Goal: Information Seeking & Learning: Check status

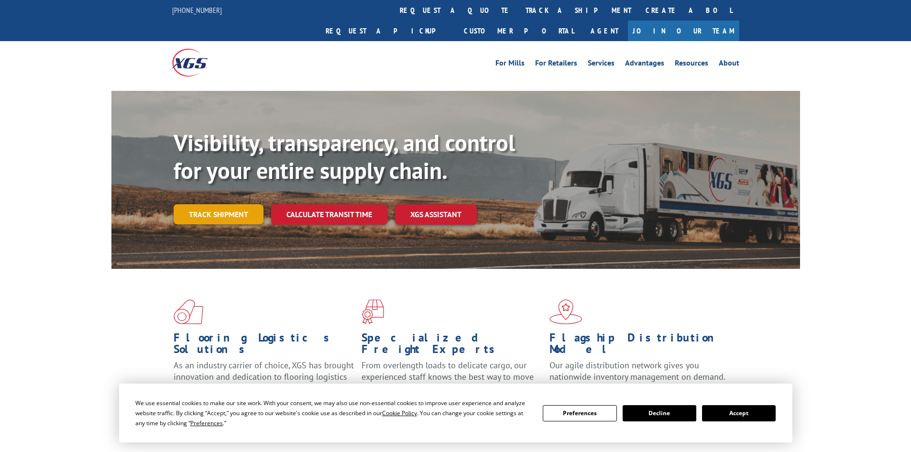
click at [230, 204] on link "Track shipment" at bounding box center [219, 214] width 90 height 20
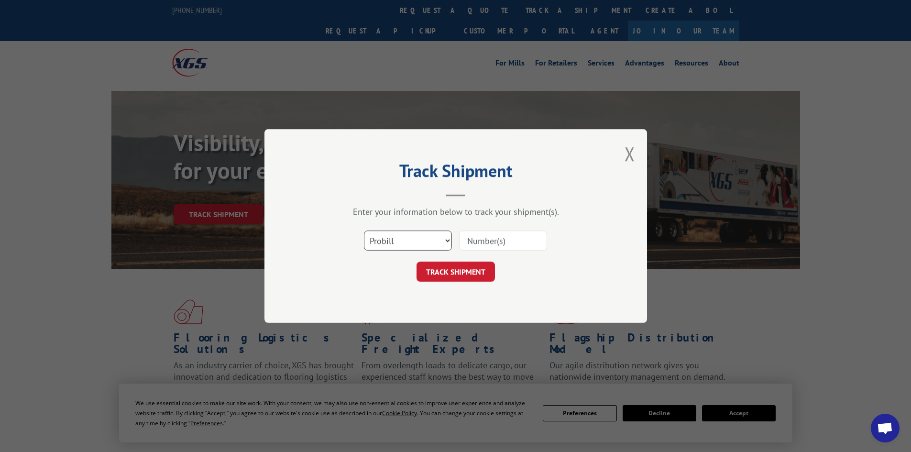
click at [406, 243] on select "Select category... Probill BOL PO" at bounding box center [408, 240] width 88 height 20
select select "bol"
click at [364, 230] on select "Select category... Probill BOL PO" at bounding box center [408, 240] width 88 height 20
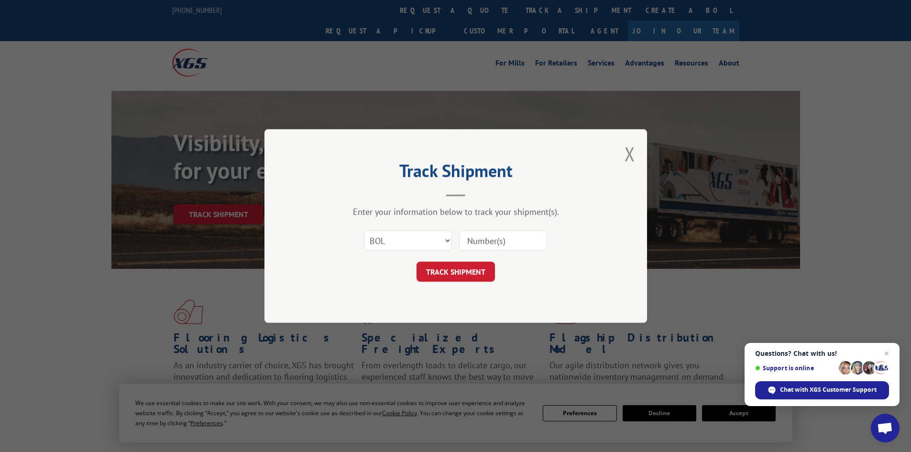
paste input "7063618"
type input "7063618"
click at [463, 272] on button "TRACK SHIPMENT" at bounding box center [455, 271] width 78 height 20
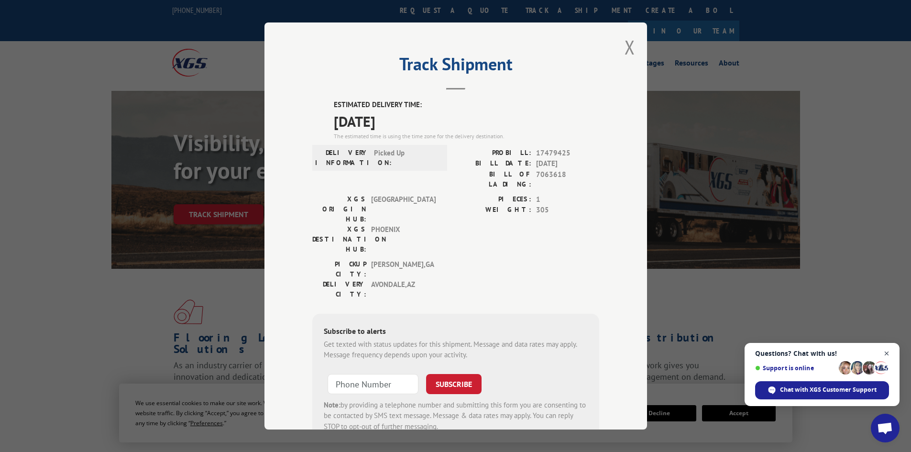
click at [889, 352] on span "Close chat" at bounding box center [886, 354] width 12 height 12
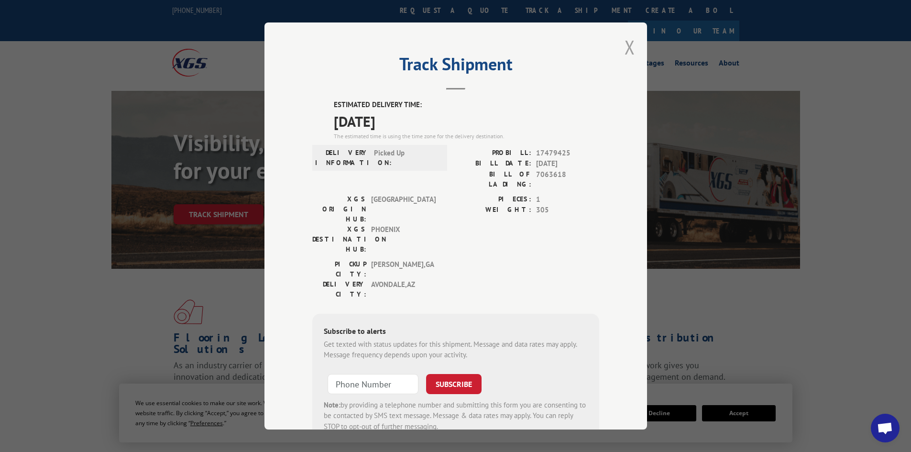
click at [626, 46] on button "Close modal" at bounding box center [629, 46] width 11 height 25
